Goal: Check status: Check status

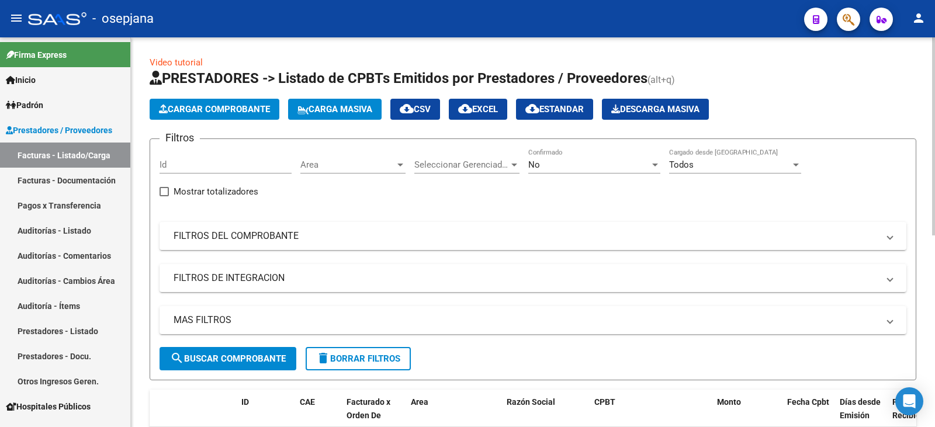
drag, startPoint x: 357, startPoint y: 248, endPoint x: 546, endPoint y: 171, distance: 204.1
click at [359, 248] on mat-expansion-panel-header "FILTROS DEL COMPROBANTE" at bounding box center [532, 236] width 747 height 28
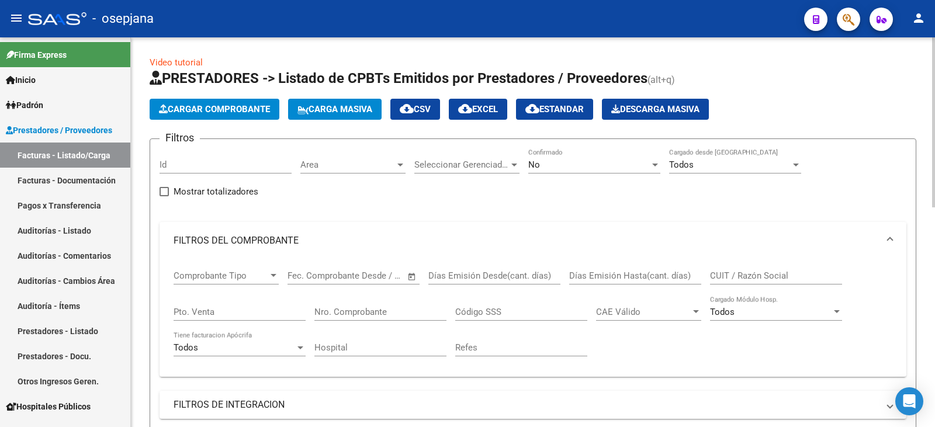
click at [581, 164] on div "No" at bounding box center [589, 164] width 122 height 11
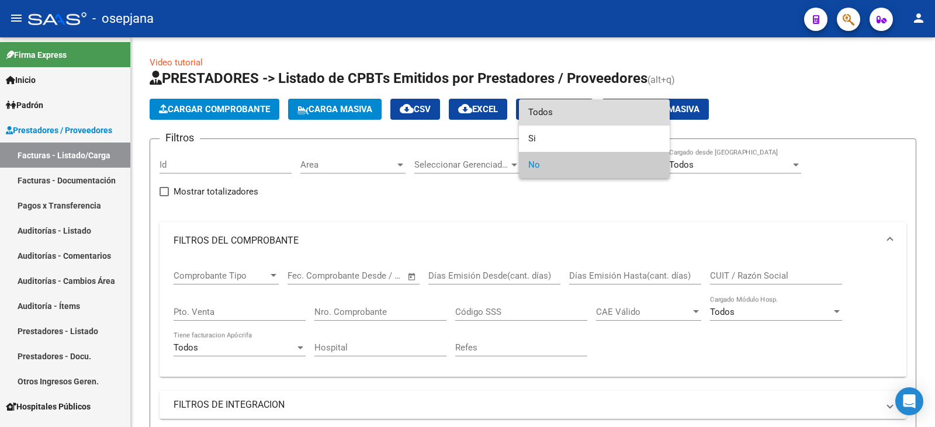
click at [581, 109] on span "Todos" at bounding box center [594, 112] width 132 height 26
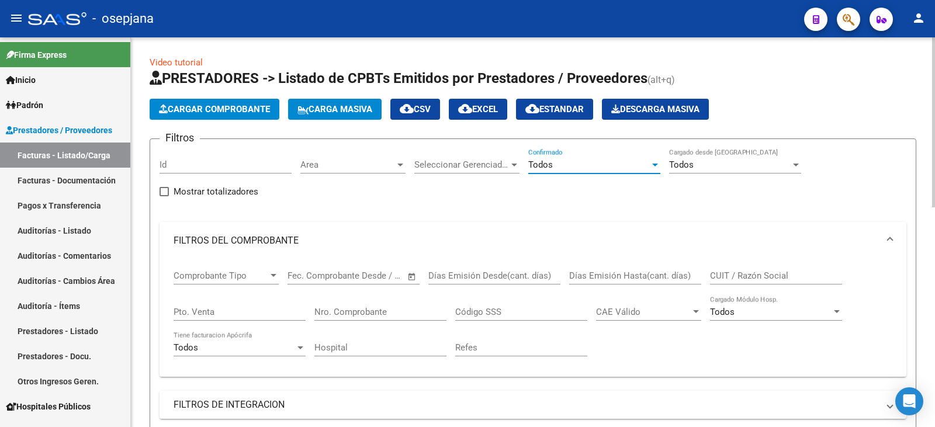
click at [210, 310] on input "Pto. Venta" at bounding box center [240, 312] width 132 height 11
type input "2"
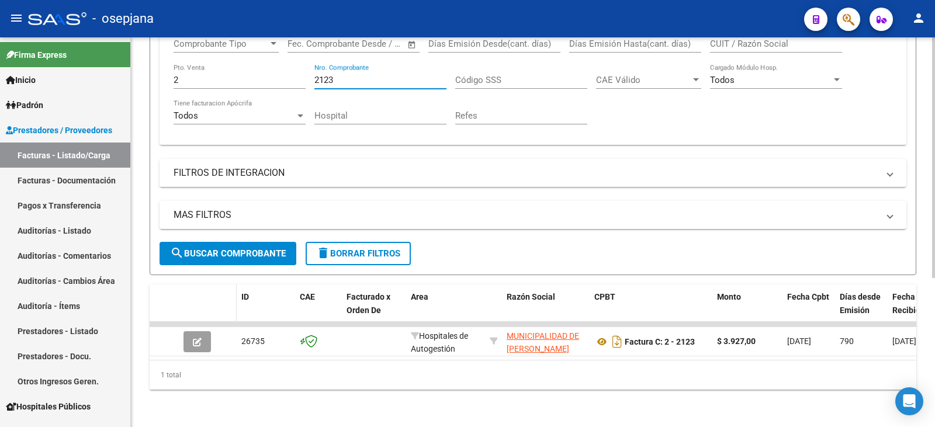
scroll to position [241, 0]
type input "2123"
click at [231, 248] on span "search Buscar Comprobante" at bounding box center [228, 253] width 116 height 11
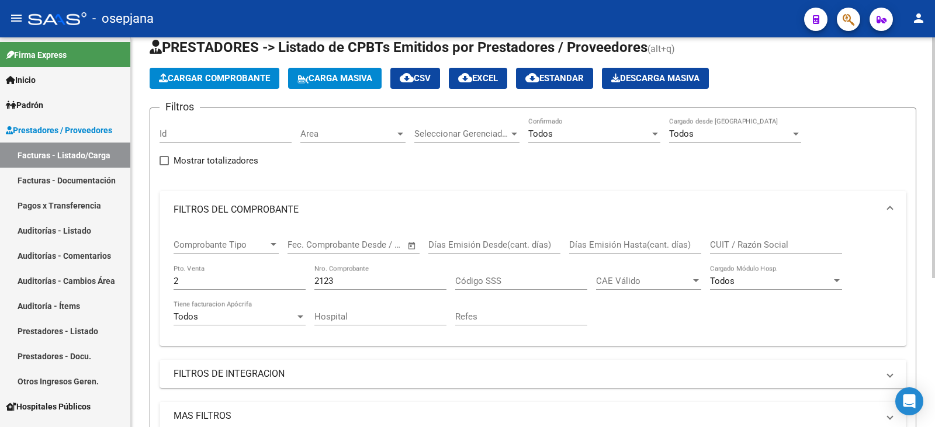
scroll to position [0, 0]
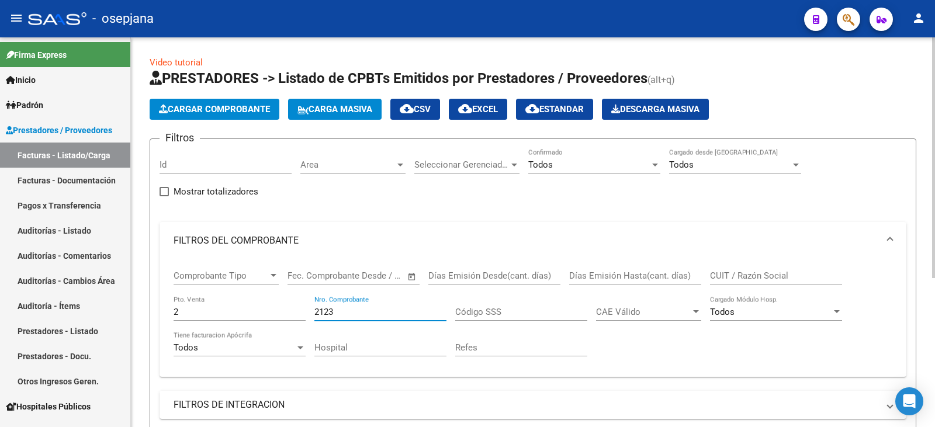
drag, startPoint x: 348, startPoint y: 311, endPoint x: 296, endPoint y: 309, distance: 52.1
click at [296, 309] on div "Comprobante Tipo Comprobante Tipo Fecha inicio – Fecha fin Fec. Comprobante Des…" at bounding box center [533, 313] width 719 height 108
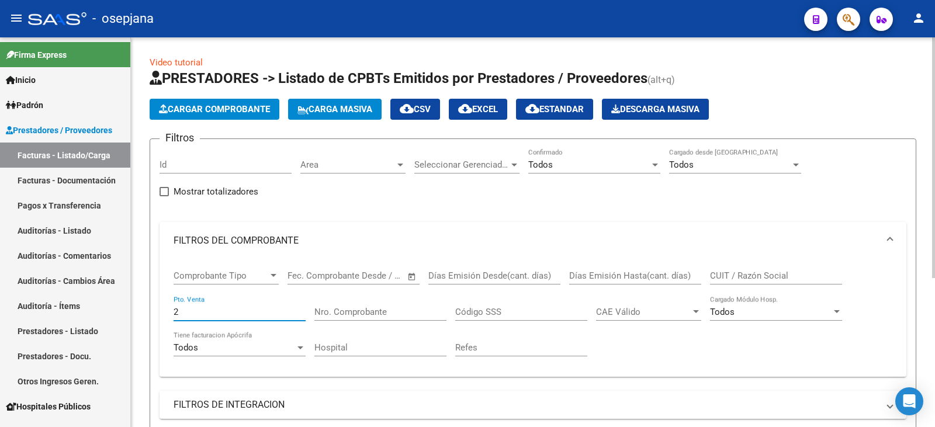
drag, startPoint x: 186, startPoint y: 315, endPoint x: 156, endPoint y: 316, distance: 30.4
click at [156, 316] on form "Filtros Id Area Area Seleccionar Gerenciador Seleccionar Gerenciador Todos Conf…" at bounding box center [533, 322] width 767 height 369
type input "3"
click at [418, 313] on input "Nro. Comprobante" at bounding box center [380, 312] width 132 height 11
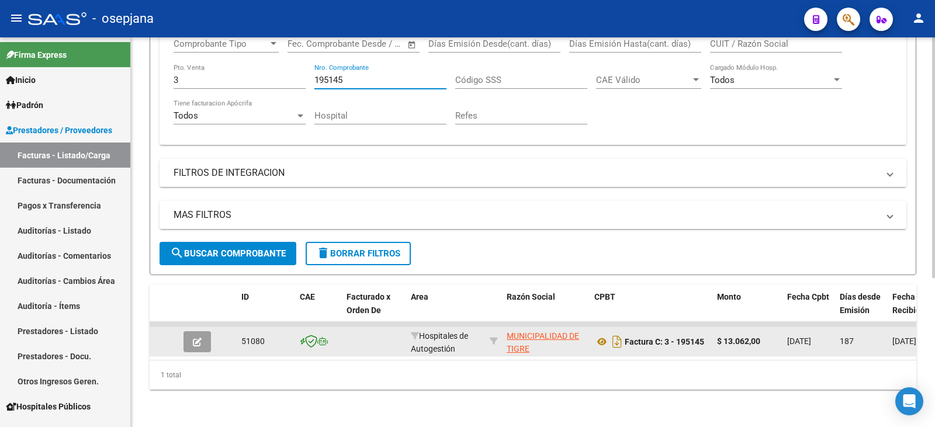
scroll to position [241, 0]
type input "195145"
click at [199, 338] on icon "button" at bounding box center [197, 342] width 9 height 9
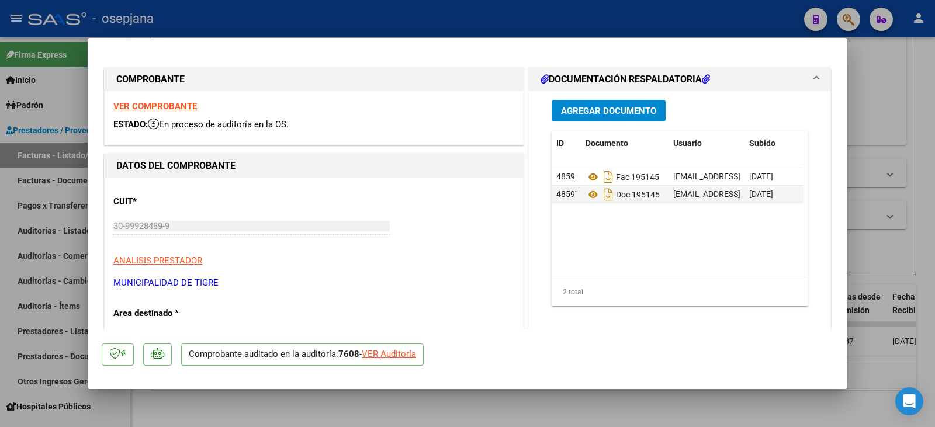
click at [402, 352] on div "VER Auditoría" at bounding box center [389, 354] width 54 height 13
type input "$ 0,00"
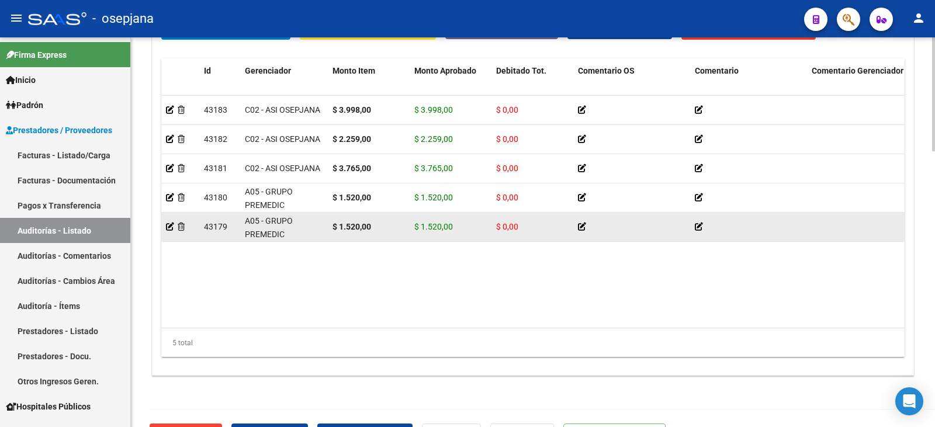
scroll to position [941, 0]
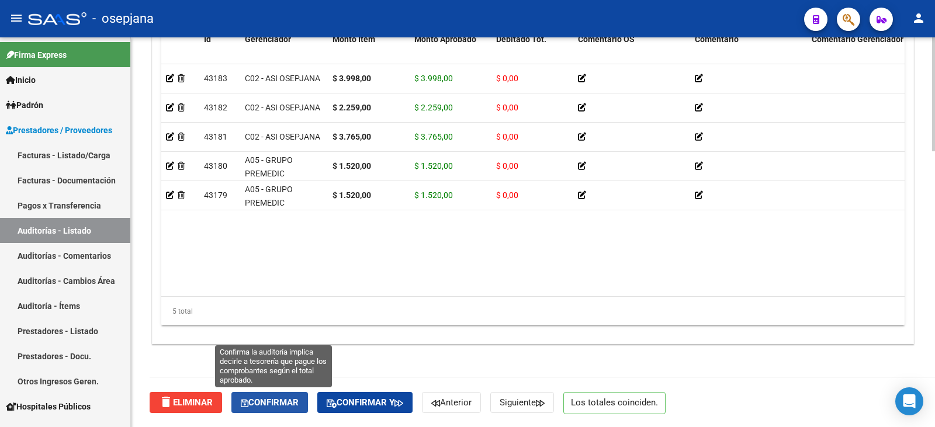
click at [271, 398] on span "Confirmar" at bounding box center [270, 402] width 58 height 11
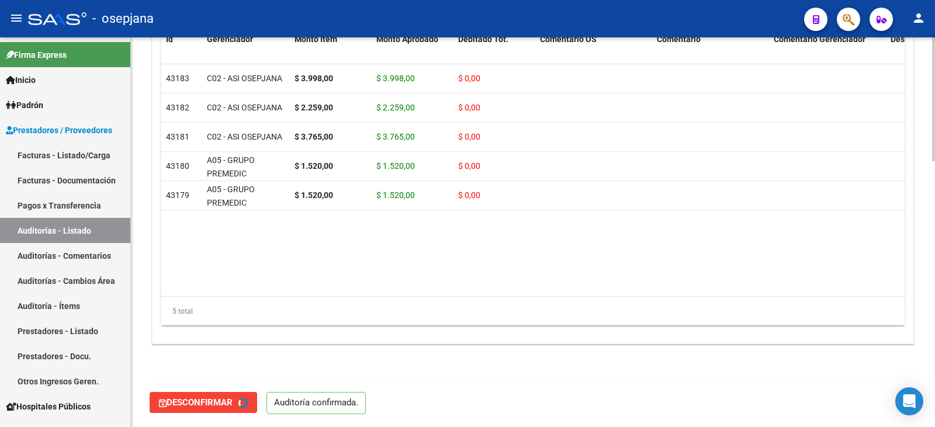
type input "202509"
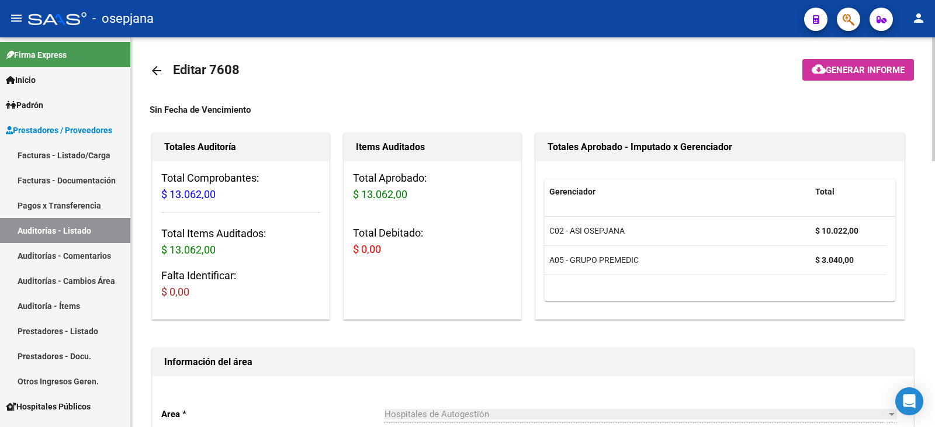
scroll to position [0, 0]
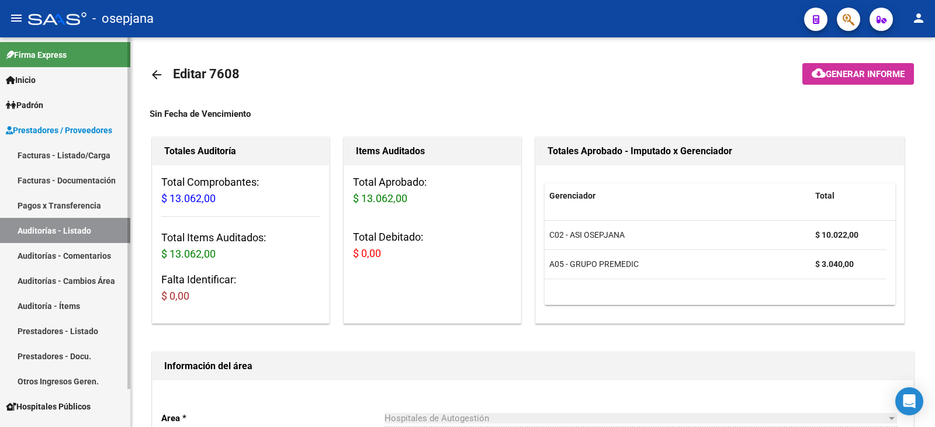
click at [61, 156] on link "Facturas - Listado/Carga" at bounding box center [65, 155] width 130 height 25
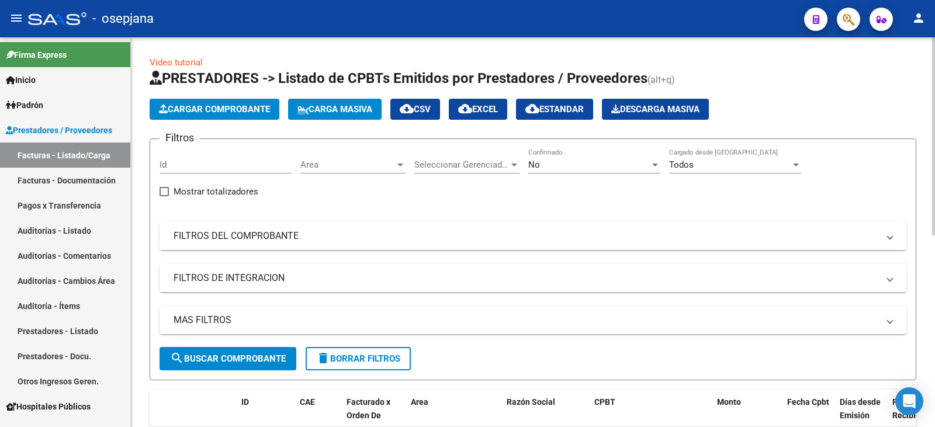
click at [307, 234] on mat-panel-title "FILTROS DEL COMPROBANTE" at bounding box center [526, 236] width 705 height 13
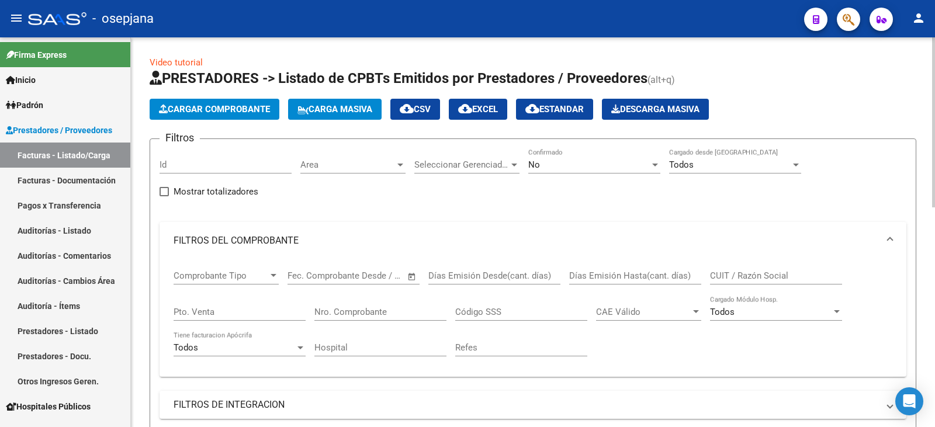
click at [566, 169] on div "No" at bounding box center [589, 164] width 122 height 11
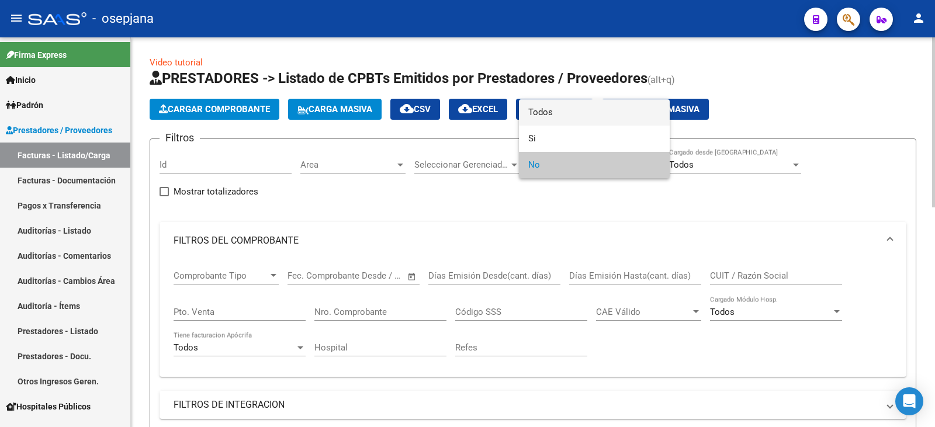
click at [576, 112] on span "Todos" at bounding box center [594, 112] width 132 height 26
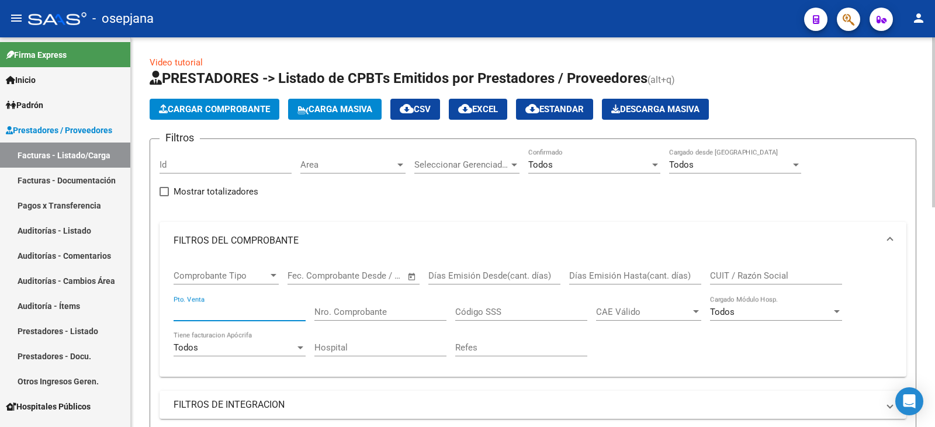
click at [225, 308] on input "Pto. Venta" at bounding box center [240, 312] width 132 height 11
type input "139"
click at [366, 306] on div "Nro. Comprobante" at bounding box center [380, 308] width 132 height 25
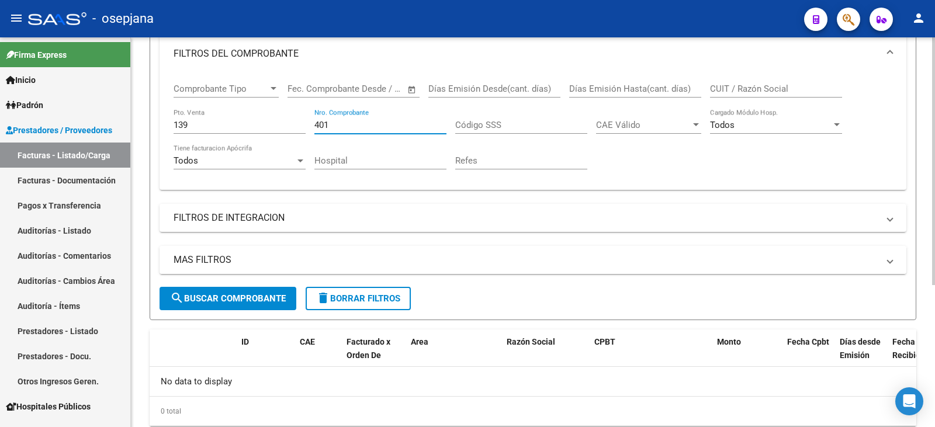
scroll to position [223, 0]
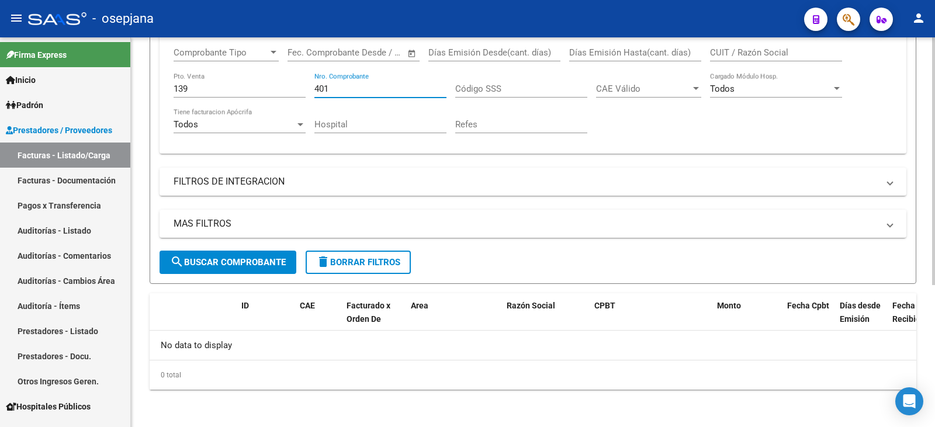
type input "401"
click at [255, 256] on button "search Buscar Comprobante" at bounding box center [227, 262] width 137 height 23
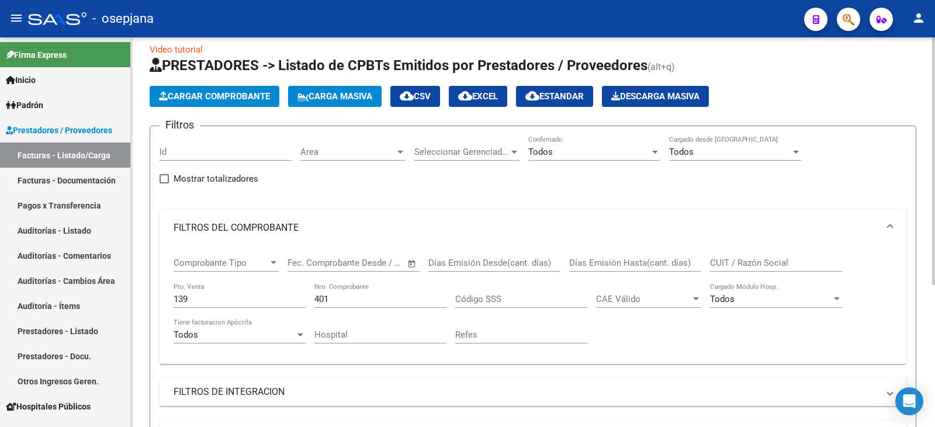
scroll to position [0, 0]
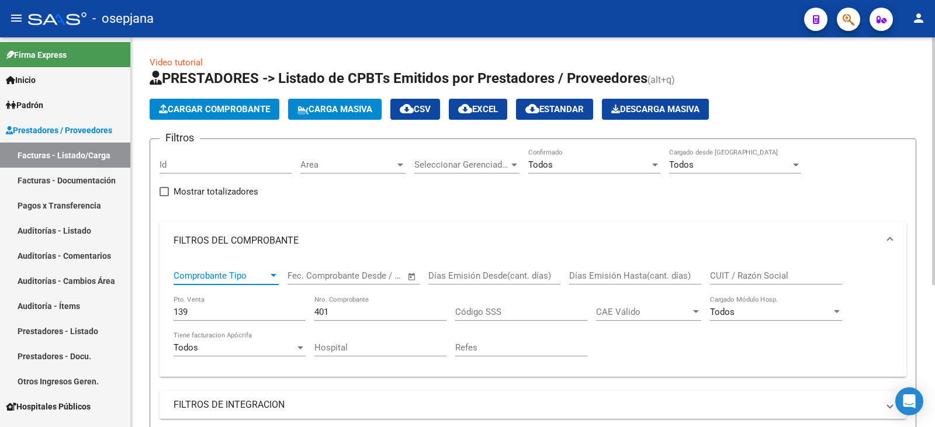
click at [269, 273] on div at bounding box center [273, 275] width 11 height 9
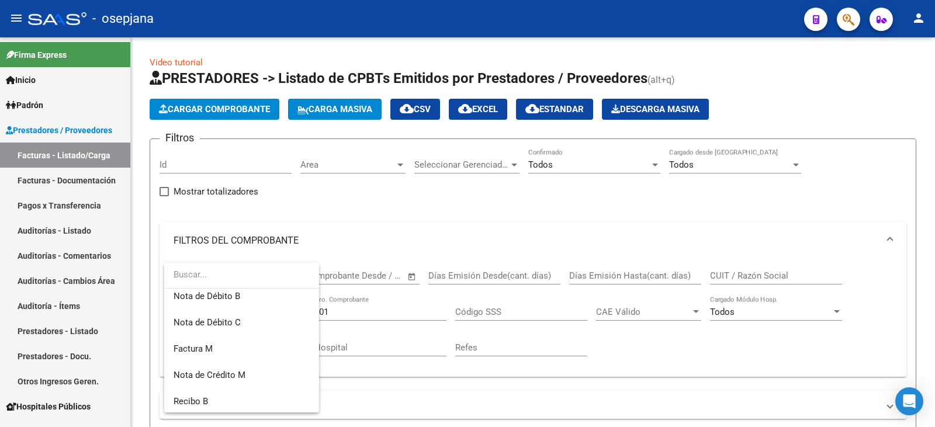
scroll to position [175, 0]
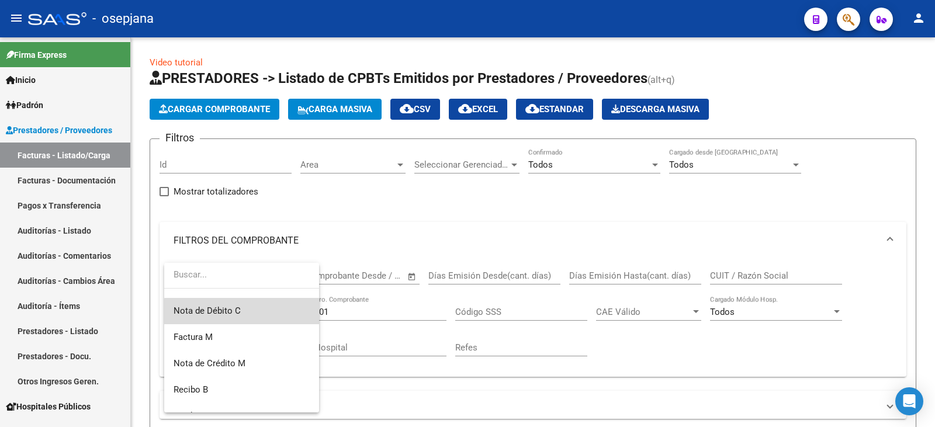
click at [259, 314] on span "Nota de Débito C" at bounding box center [242, 311] width 136 height 26
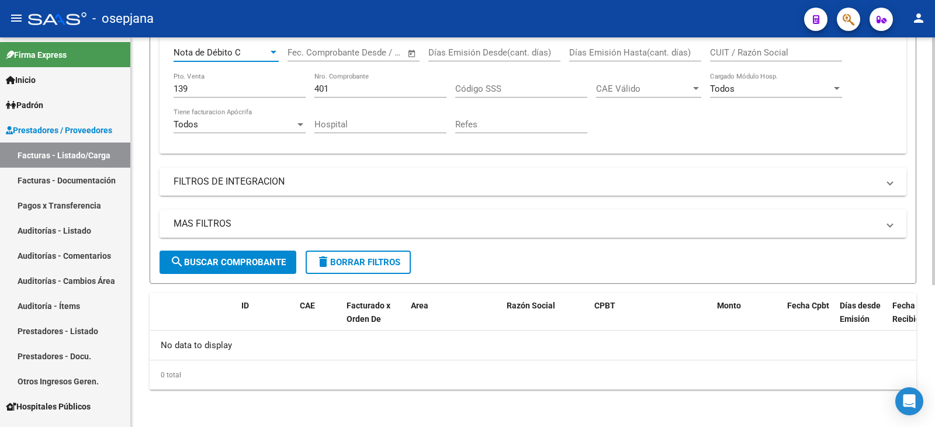
click at [230, 265] on span "search Buscar Comprobante" at bounding box center [228, 262] width 116 height 11
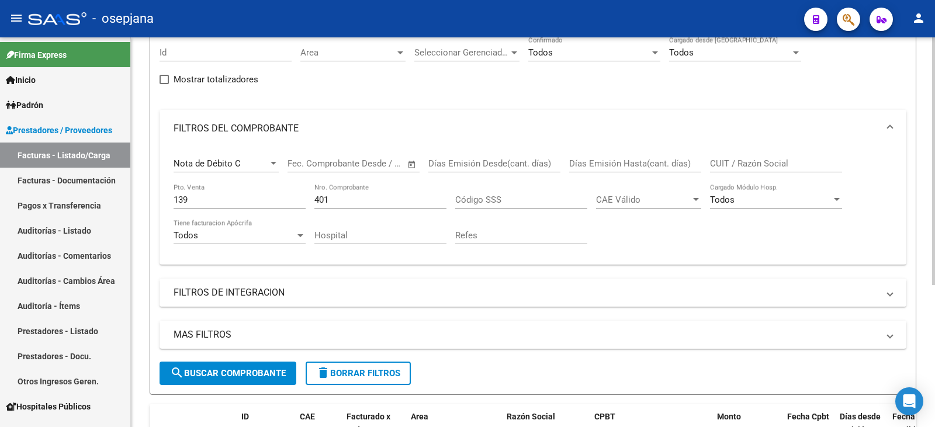
scroll to position [106, 0]
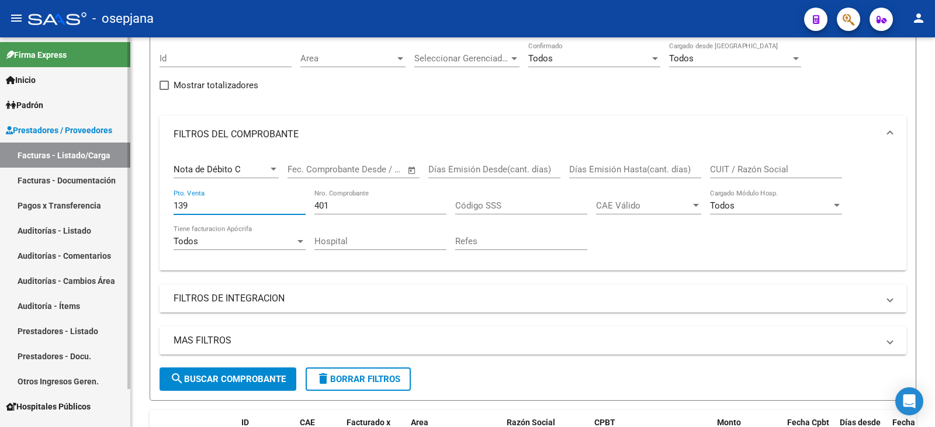
drag, startPoint x: 200, startPoint y: 207, endPoint x: 128, endPoint y: 203, distance: 72.5
click at [128, 203] on mat-sidenav-container "Firma Express Inicio Instructivos Contacto OS Padrón Afiliados Empadronados Cat…" at bounding box center [467, 232] width 935 height 390
type input "129"
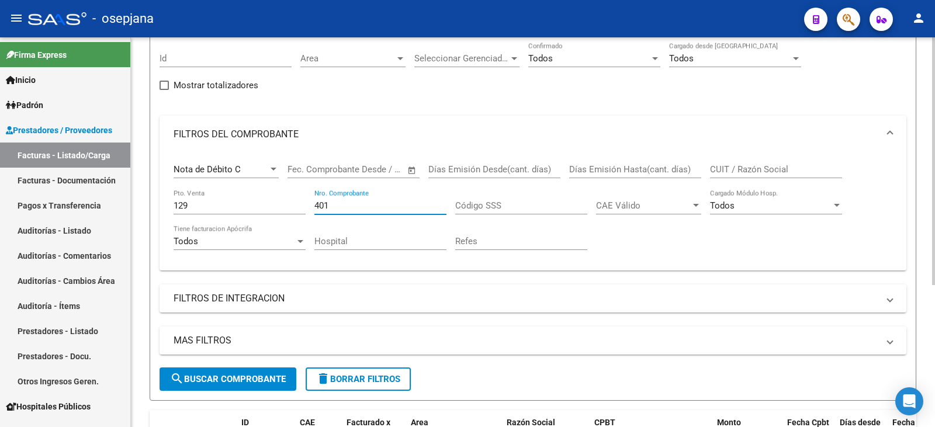
drag, startPoint x: 339, startPoint y: 204, endPoint x: 289, endPoint y: 195, distance: 50.5
click at [289, 195] on div "Nota de Débito C Comprobante Tipo Fecha inicio – Fecha fin Fec. Comprobante Des…" at bounding box center [533, 207] width 719 height 108
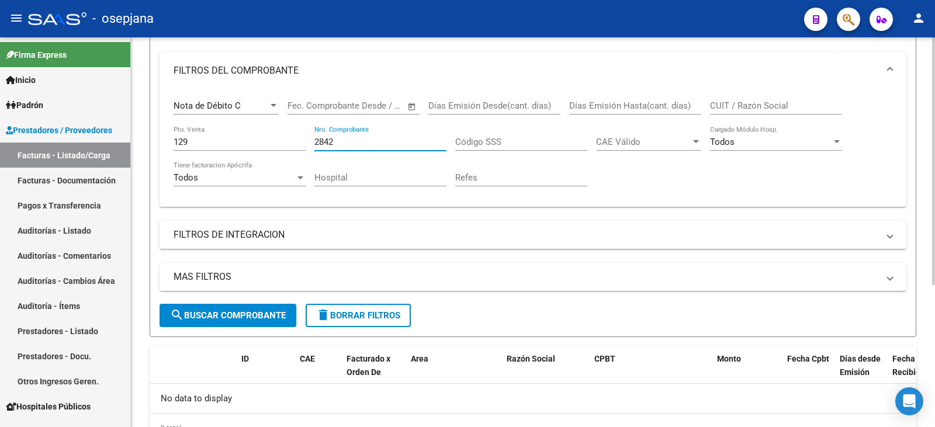
scroll to position [223, 0]
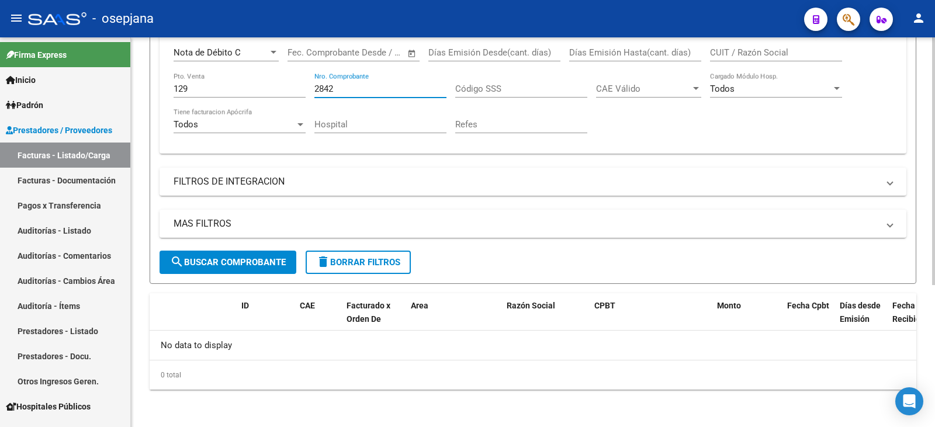
type input "2842"
click at [185, 257] on span "search Buscar Comprobante" at bounding box center [228, 262] width 116 height 11
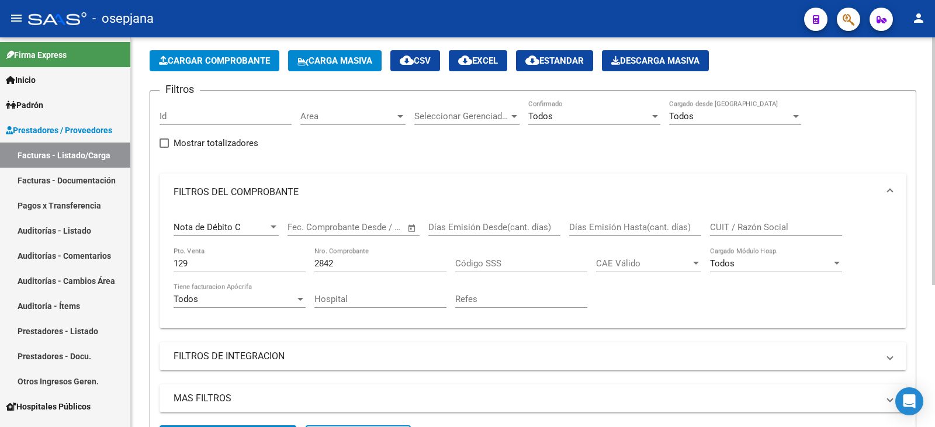
scroll to position [48, 0]
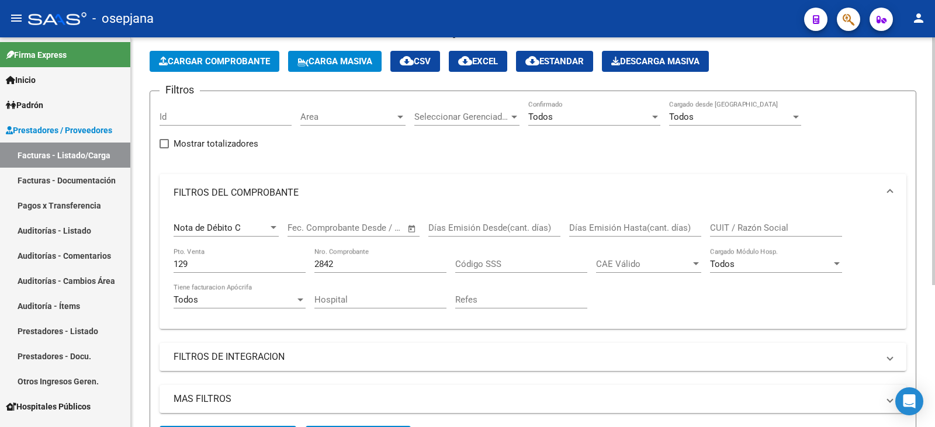
click at [269, 227] on div at bounding box center [273, 227] width 11 height 9
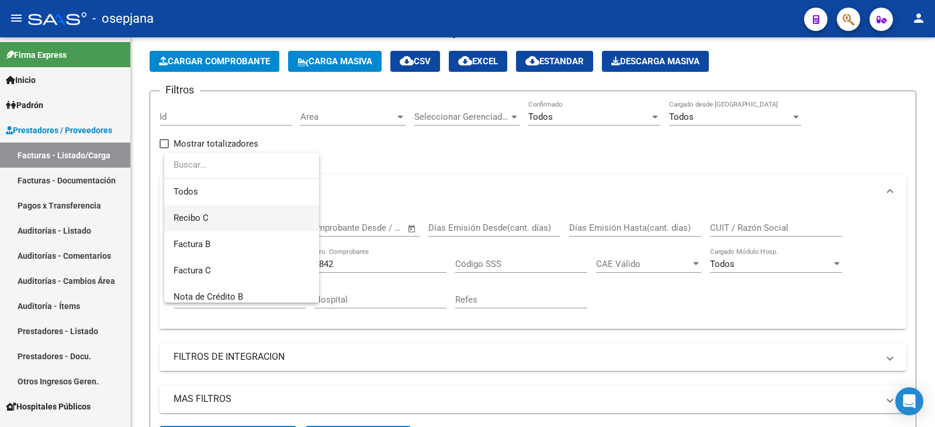
scroll to position [0, 0]
click at [268, 190] on span "Todos" at bounding box center [242, 192] width 136 height 26
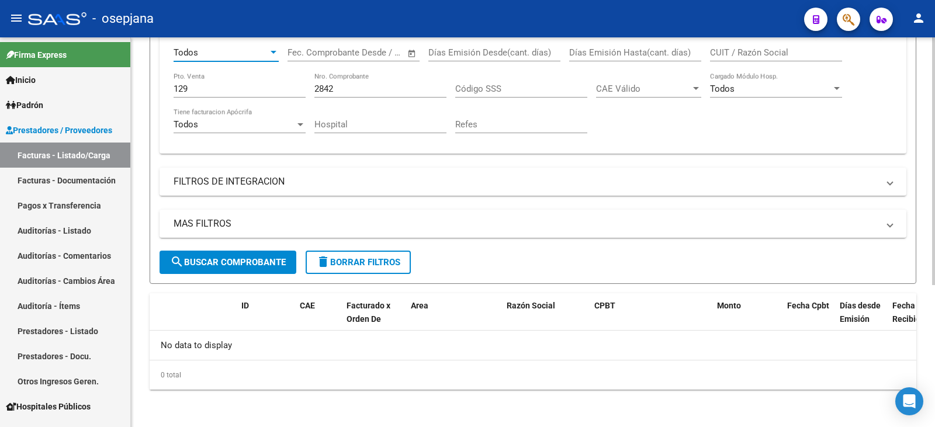
click at [242, 259] on span "search Buscar Comprobante" at bounding box center [228, 262] width 116 height 11
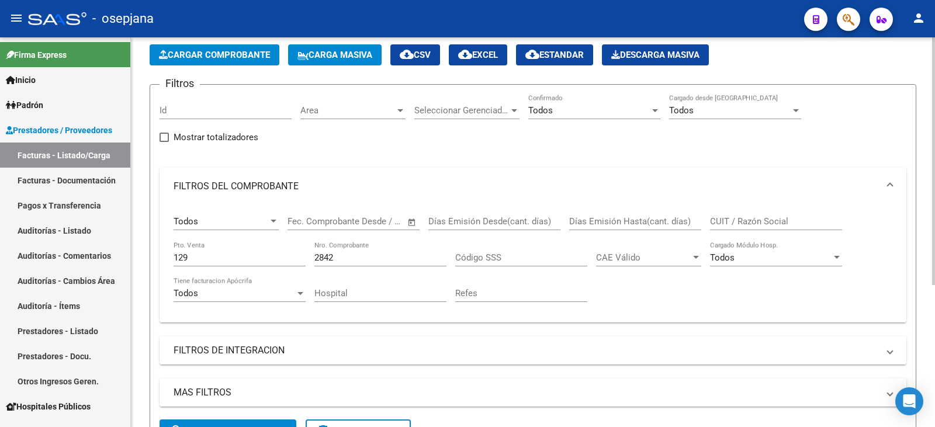
scroll to position [48, 0]
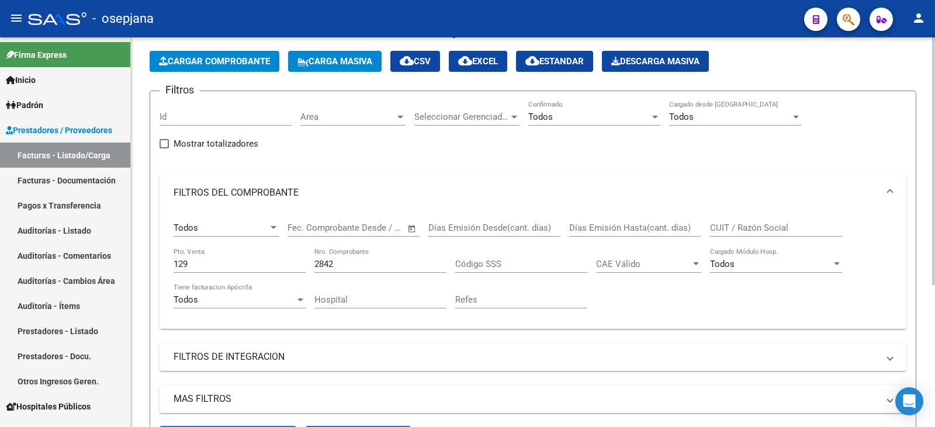
click at [594, 115] on div "Todos" at bounding box center [589, 117] width 122 height 11
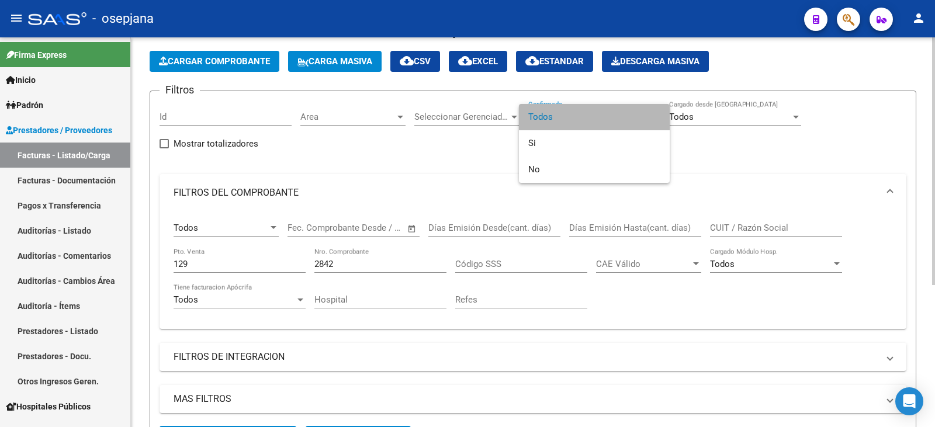
click at [581, 113] on span "Todos" at bounding box center [594, 117] width 132 height 26
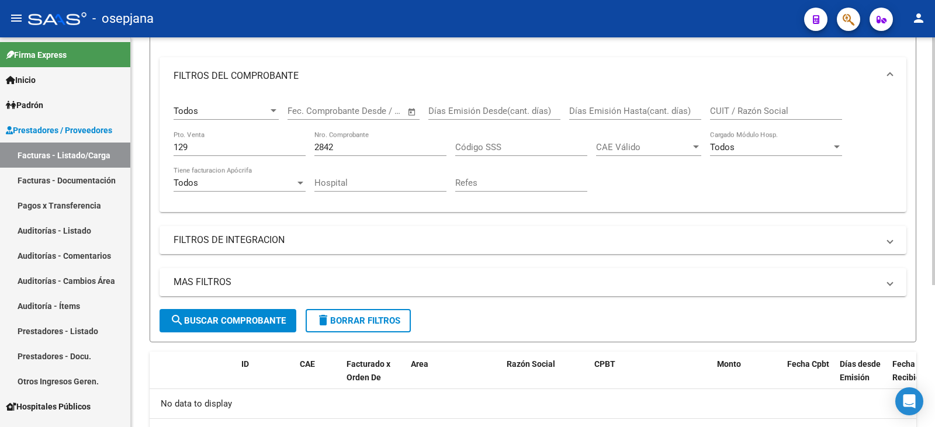
scroll to position [223, 0]
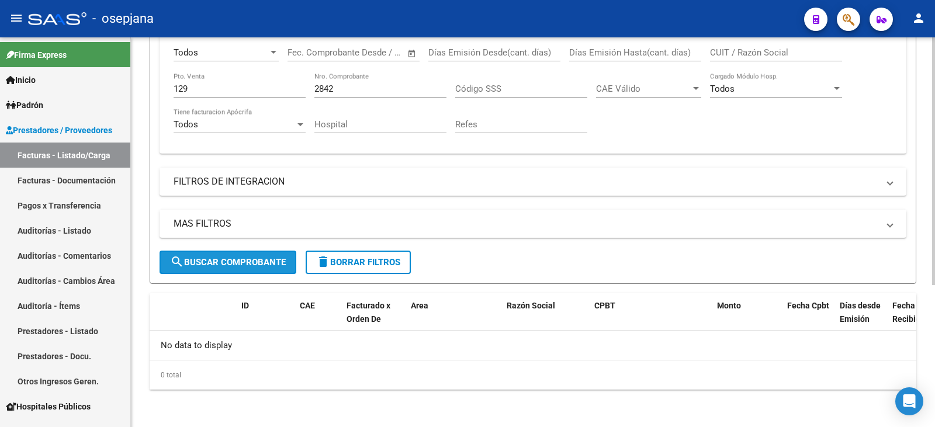
click at [227, 266] on span "search Buscar Comprobante" at bounding box center [228, 262] width 116 height 11
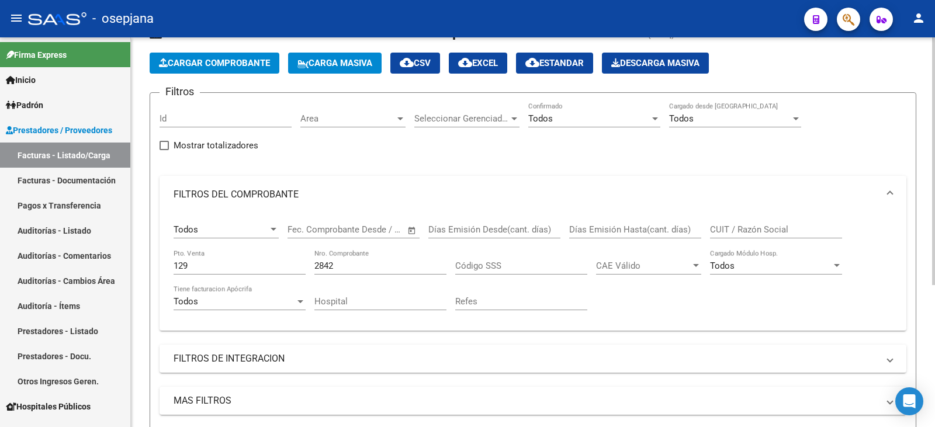
scroll to position [117, 0]
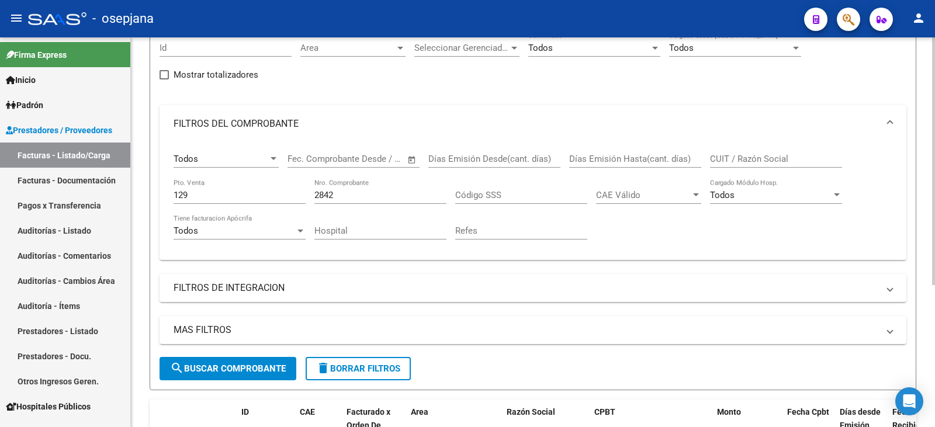
click at [253, 372] on span "search Buscar Comprobante" at bounding box center [228, 368] width 116 height 11
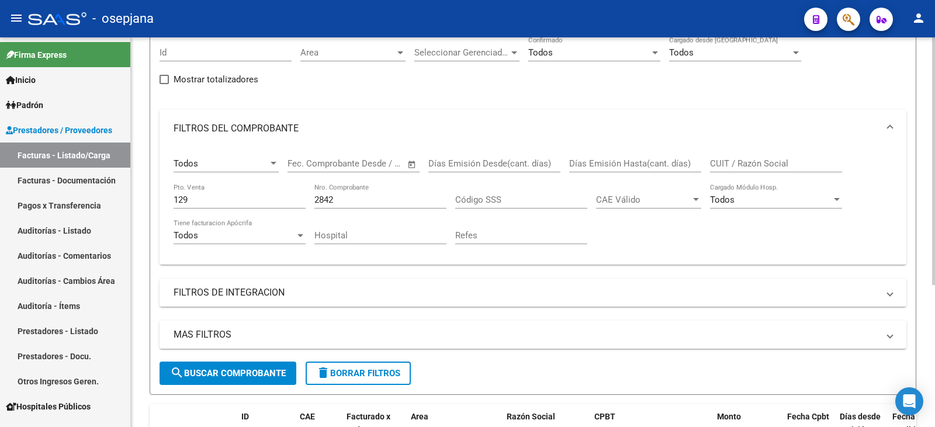
scroll to position [106, 0]
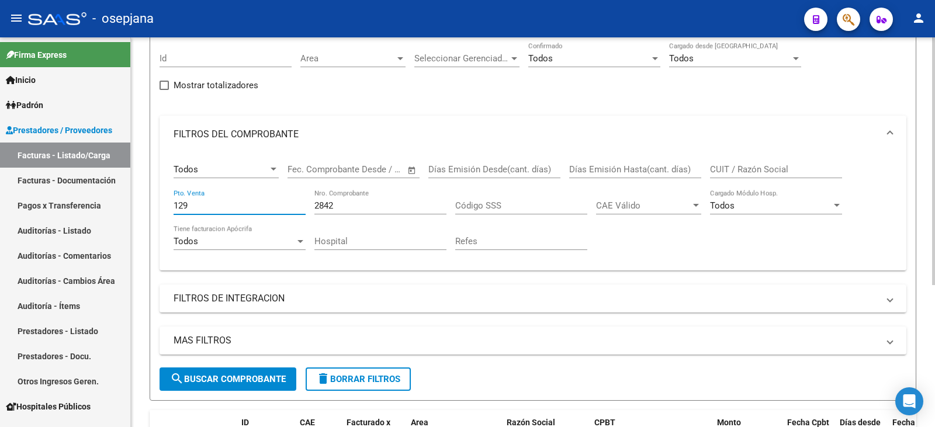
drag, startPoint x: 196, startPoint y: 206, endPoint x: 143, endPoint y: 202, distance: 53.3
click at [143, 202] on div "Video tutorial PRESTADORES -> Listado de CPBTs Emitidos por Prestadores / Prove…" at bounding box center [533, 237] width 804 height 613
type input "101"
drag, startPoint x: 339, startPoint y: 207, endPoint x: 294, endPoint y: 199, distance: 45.3
click at [294, 199] on div "Todos Comprobante Tipo Fecha inicio – Fecha fin Fec. Comprobante Desde / Hasta …" at bounding box center [533, 207] width 719 height 108
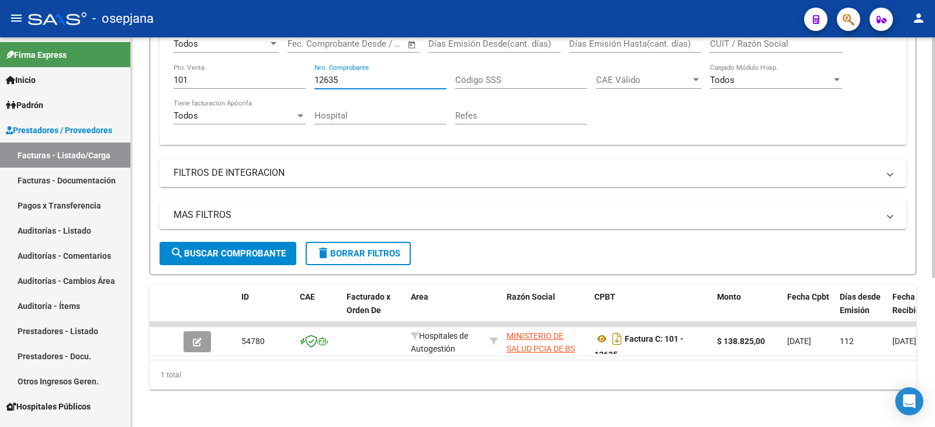
scroll to position [241, 0]
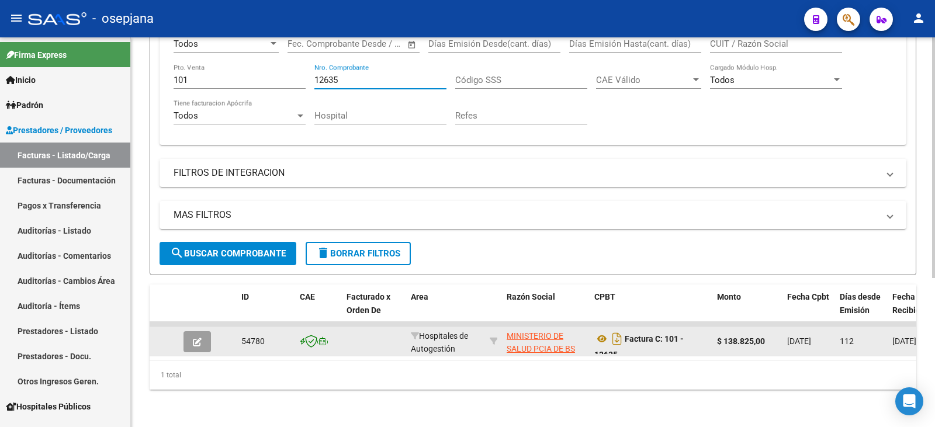
type input "12635"
click at [186, 335] on button "button" at bounding box center [196, 341] width 27 height 21
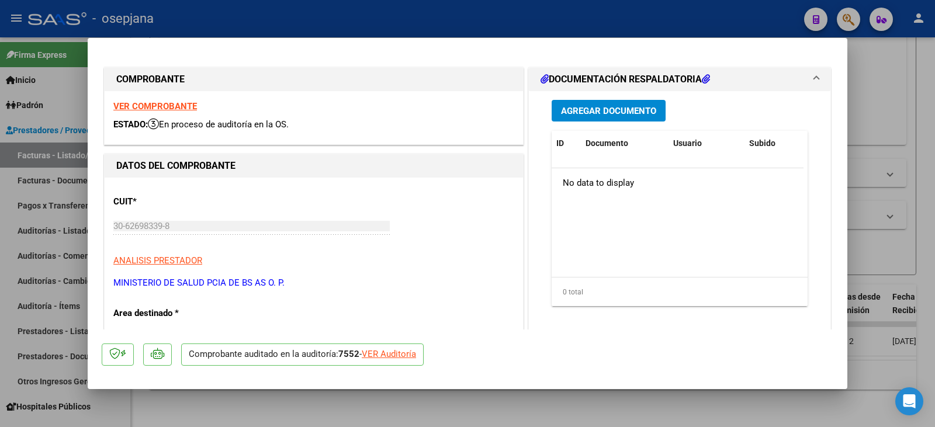
click at [411, 356] on div "VER Auditoría" at bounding box center [389, 354] width 54 height 13
type input "$ 0,00"
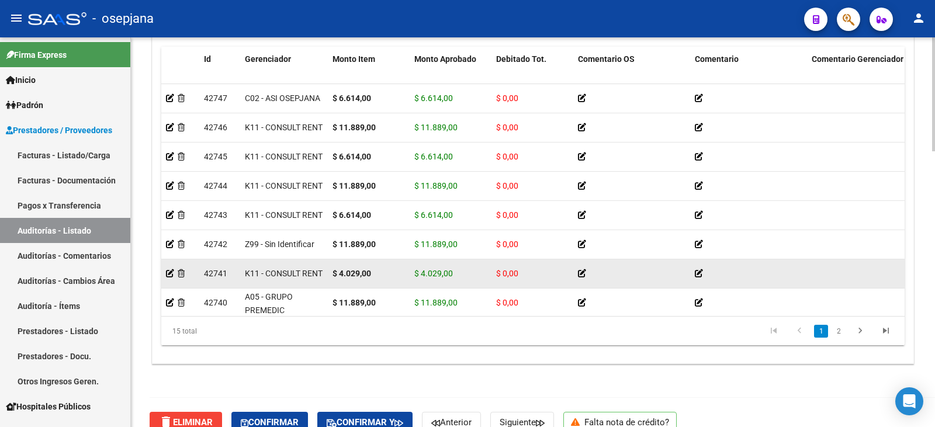
scroll to position [941, 0]
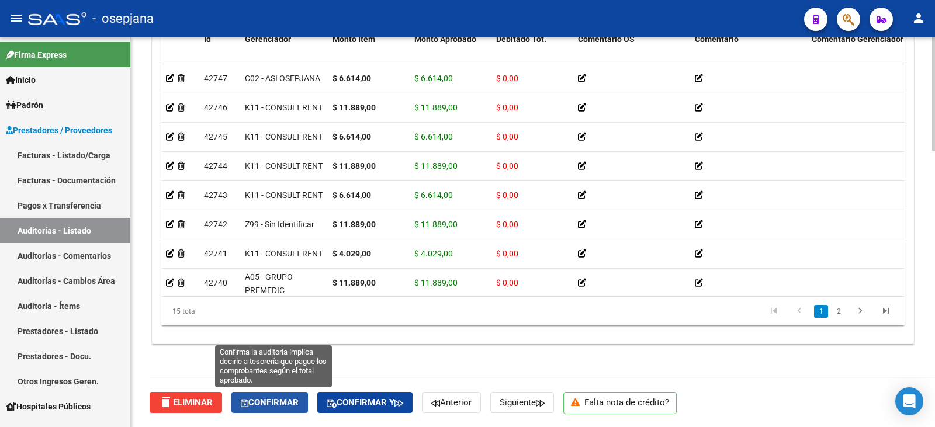
click at [299, 405] on span "Confirmar" at bounding box center [270, 402] width 58 height 11
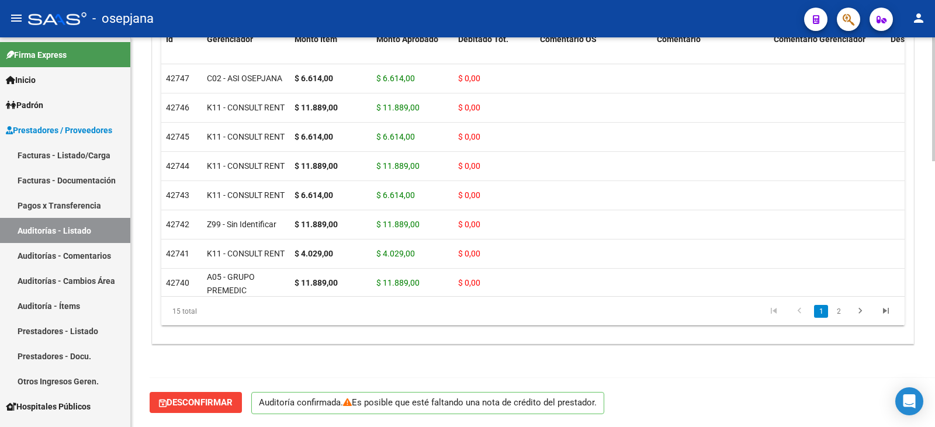
scroll to position [837, 0]
type input "202509"
